Goal: Task Accomplishment & Management: Manage account settings

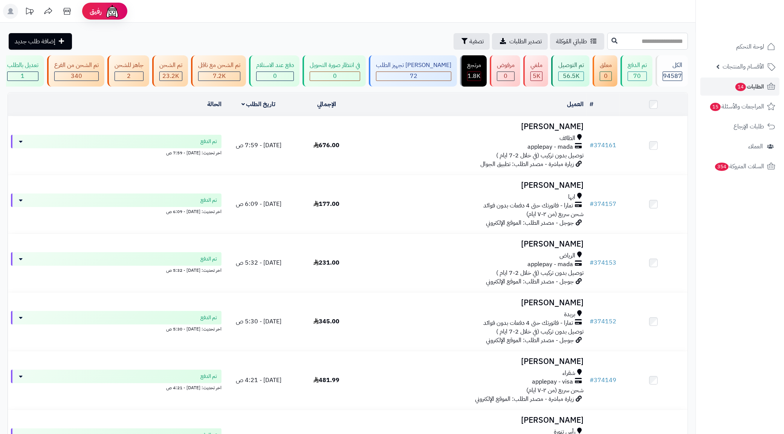
click at [667, 40] on input "text" at bounding box center [647, 41] width 81 height 17
paste input "******"
type input "******"
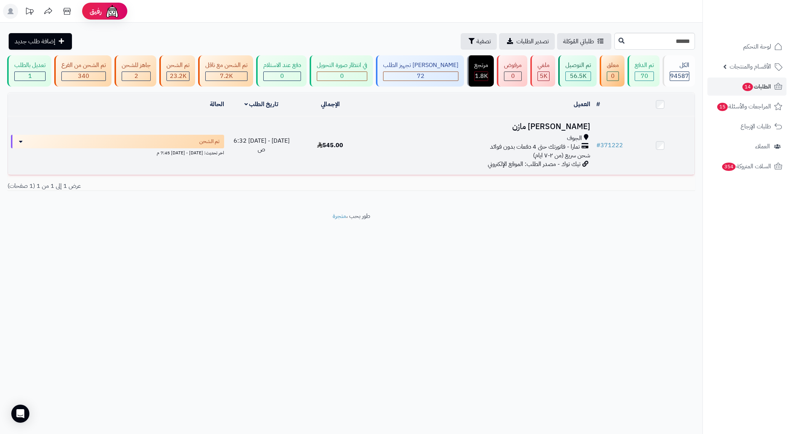
click at [450, 151] on div "تمارا - فاتورتك حتى 4 دفعات بدون فوائد" at bounding box center [479, 147] width 223 height 9
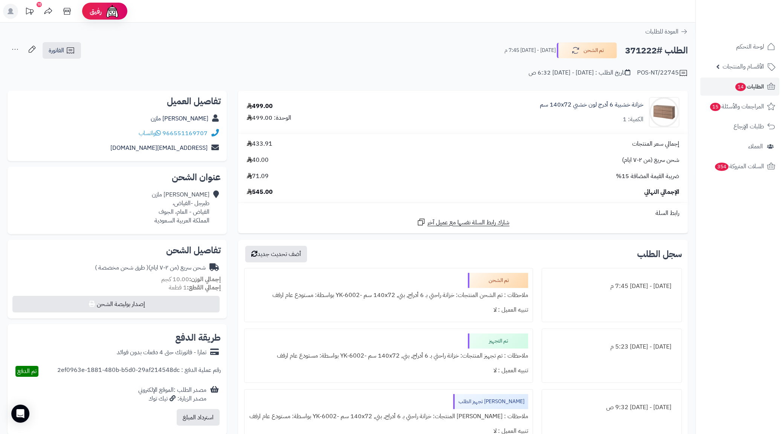
click at [166, 213] on div "سمر ام مازن طبرجل -الفياض، الفياض - العام، الجوف المملكة العربية السعودية" at bounding box center [181, 208] width 58 height 34
copy div "الجوف"
click at [182, 202] on div "سمر ام مازن طبرجل -الفياض، الفياض - العام، الجوف المملكة العربية السعودية" at bounding box center [181, 208] width 58 height 34
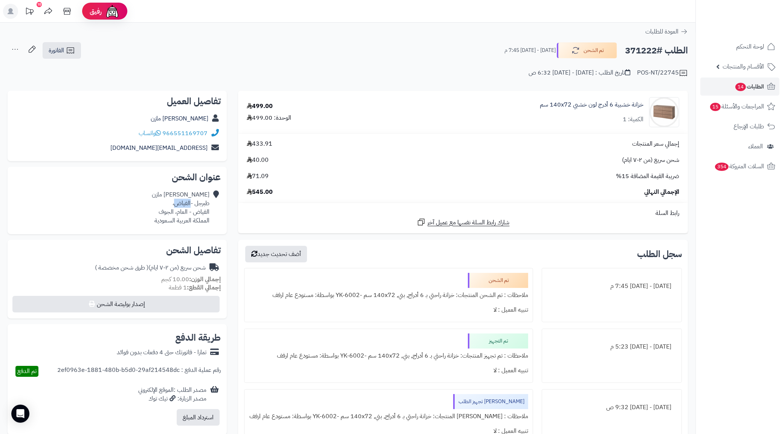
copy div "الفياض"
click at [162, 212] on div "سمر ام مازن طبرجل -الفياض، الفياض - العام، الجوف المملكة العربية السعودية" at bounding box center [181, 208] width 58 height 34
copy div "الجوف"
click at [203, 200] on div "سمر ام مازن طبرجل -الفياض، الفياض - العام، الجوف المملكة العربية السعودية" at bounding box center [181, 208] width 58 height 34
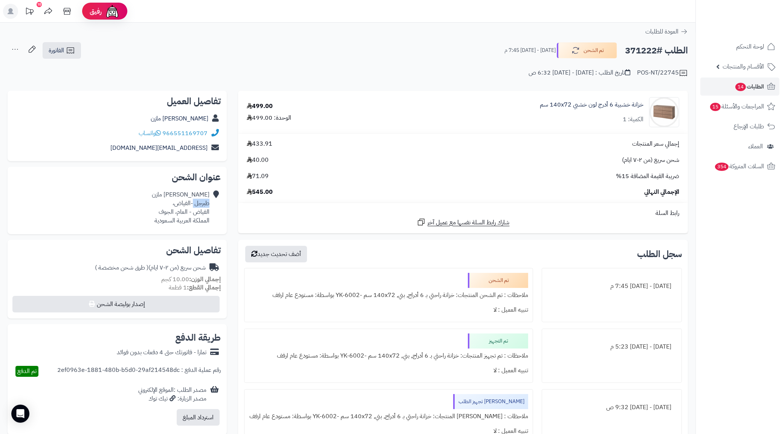
click at [203, 200] on div "سمر ام مازن طبرجل -الفياض، الفياض - العام، الجوف المملكة العربية السعودية" at bounding box center [181, 208] width 58 height 34
copy div "طبرجل"
click at [169, 212] on div "سمر ام مازن طبرجل -الفياض، الفياض - العام، الجوف المملكة العربية السعودية" at bounding box center [181, 208] width 58 height 34
copy div "الجوف"
